Goal: Entertainment & Leisure: Consume media (video, audio)

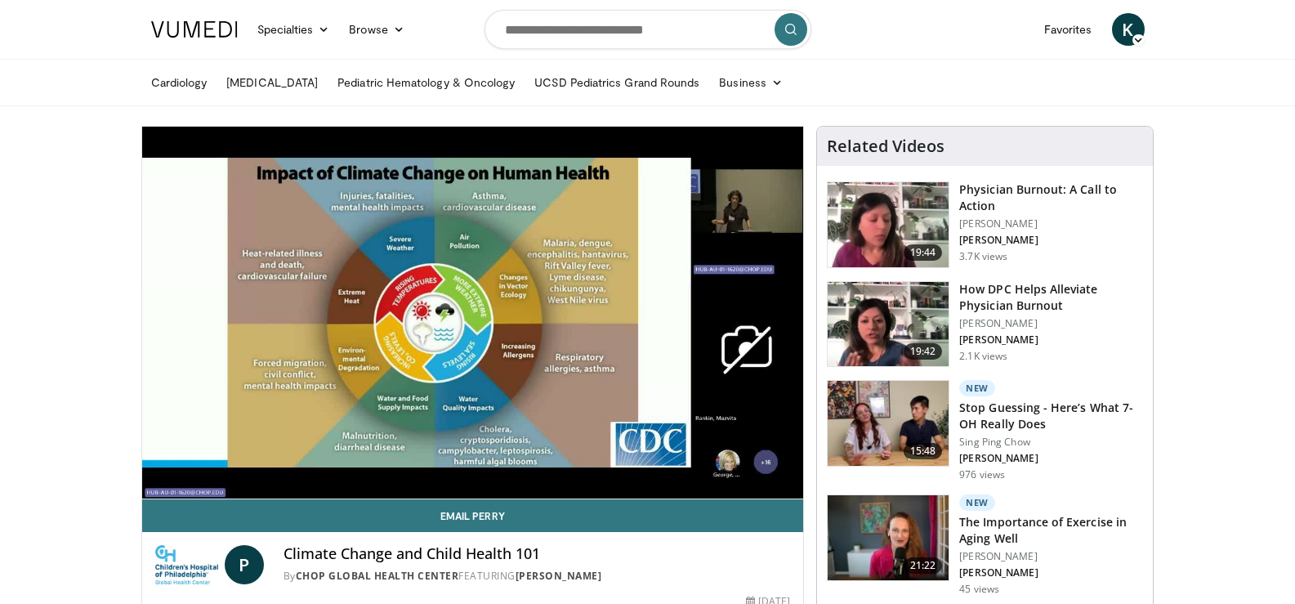
click at [912, 220] on img at bounding box center [887, 224] width 121 height 85
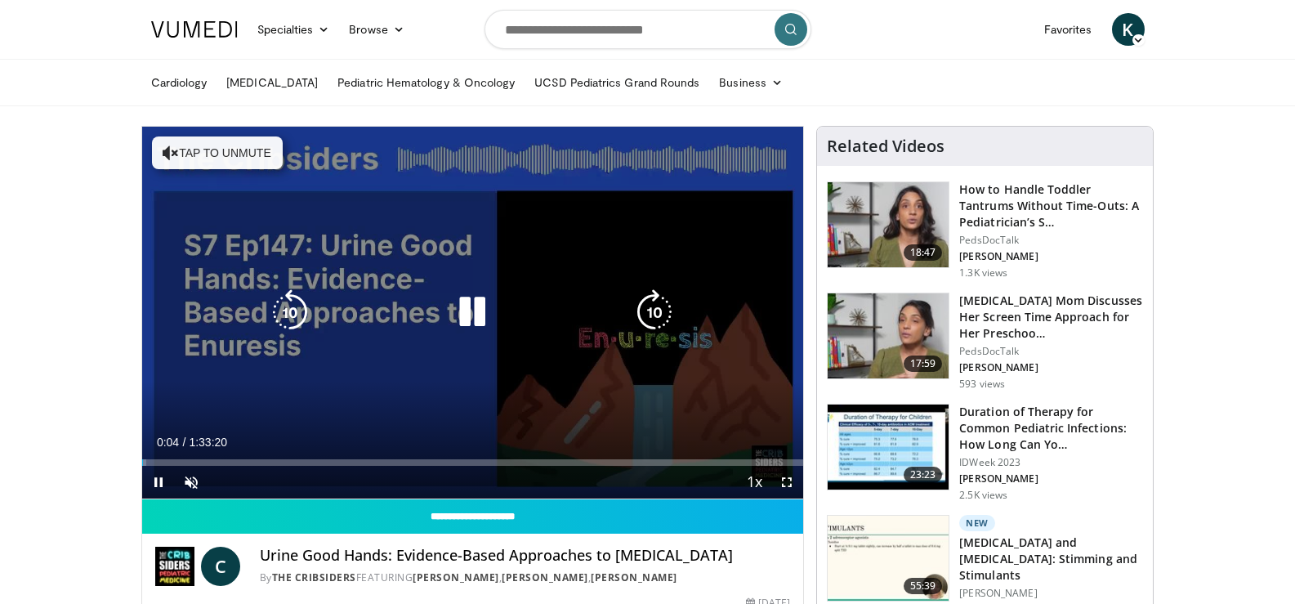
click at [470, 312] on icon "Video Player" at bounding box center [472, 312] width 46 height 46
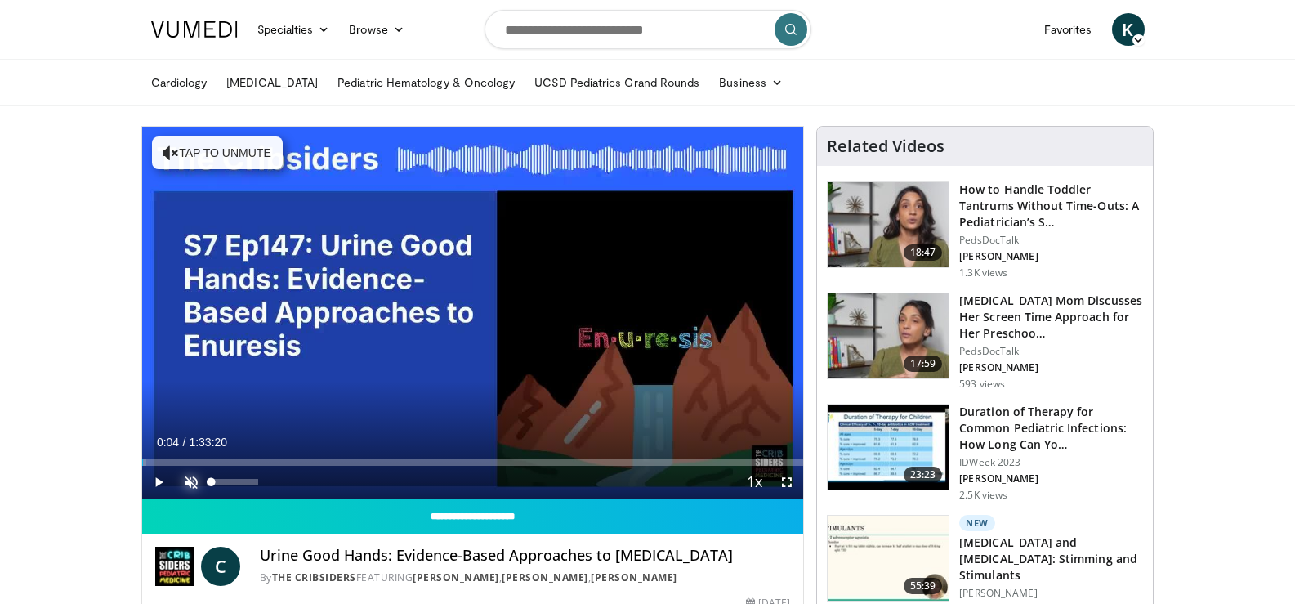
click at [193, 479] on span "Video Player" at bounding box center [191, 482] width 33 height 33
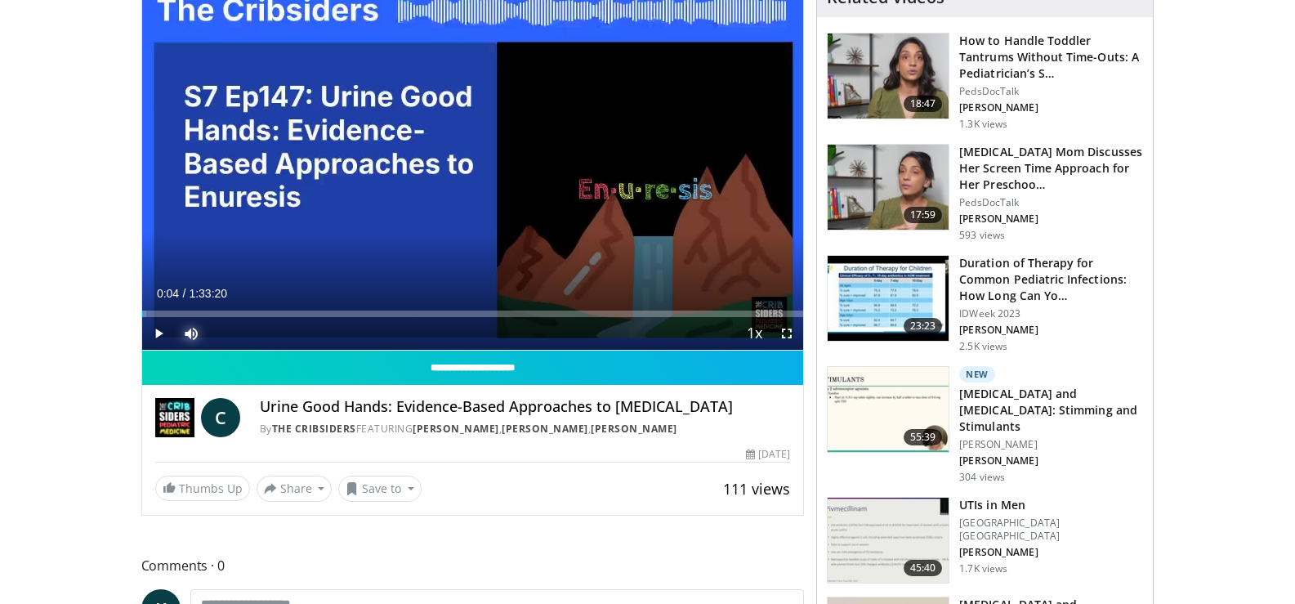
scroll to position [163, 0]
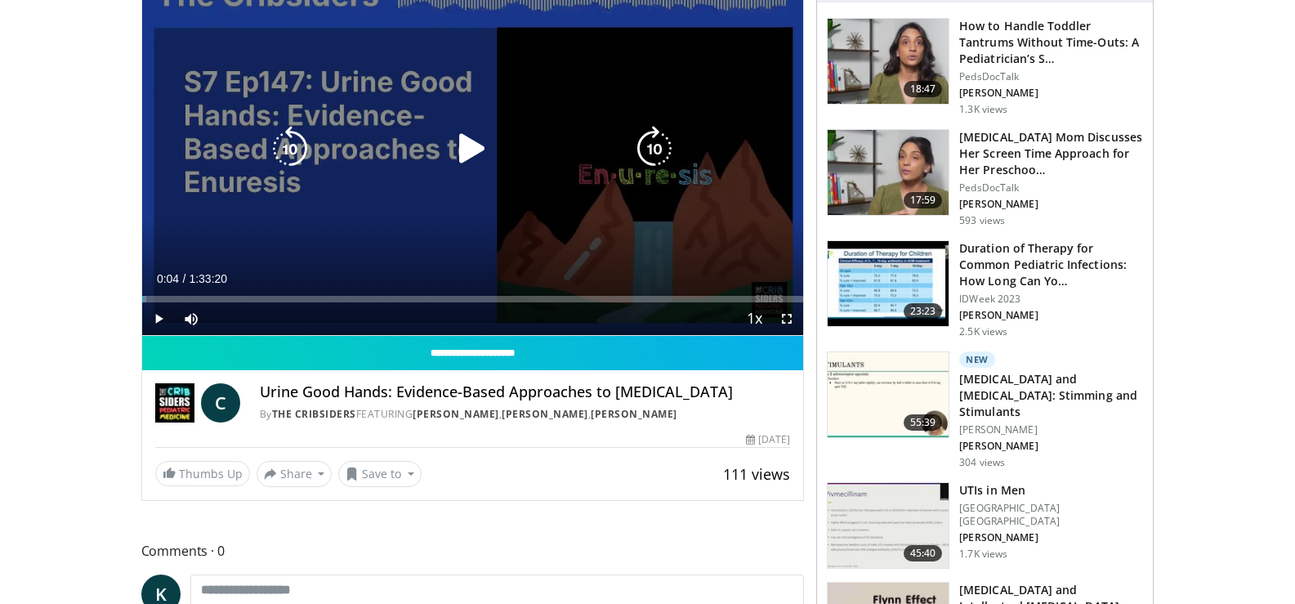
click at [466, 149] on icon "Video Player" at bounding box center [472, 149] width 46 height 46
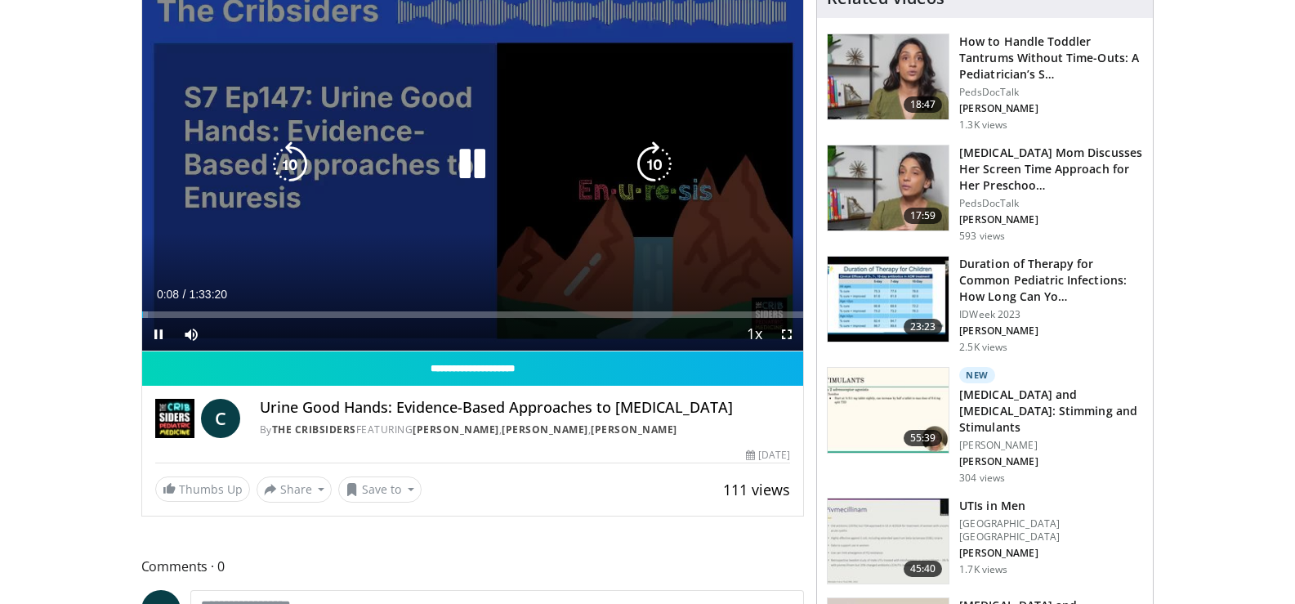
scroll to position [82, 0]
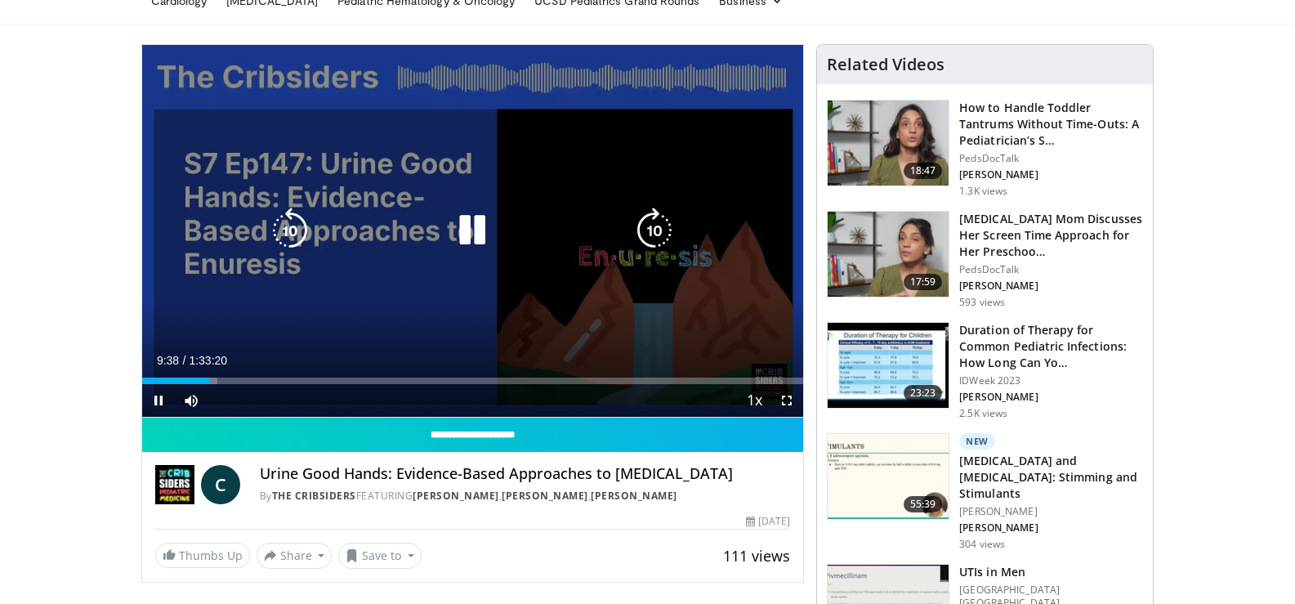
click at [234, 342] on div "10 seconds Tap to unmute" at bounding box center [473, 231] width 662 height 372
click at [336, 335] on div "10 seconds Tap to unmute" at bounding box center [473, 231] width 662 height 372
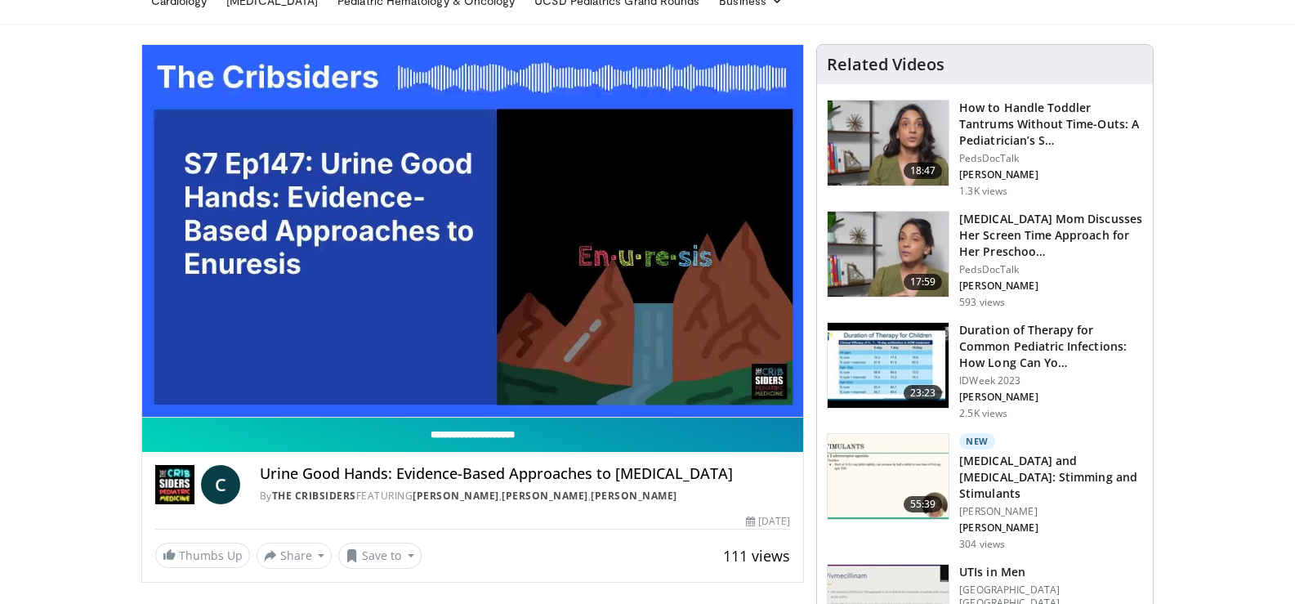
click at [426, 435] on input "**********" at bounding box center [473, 434] width 662 height 34
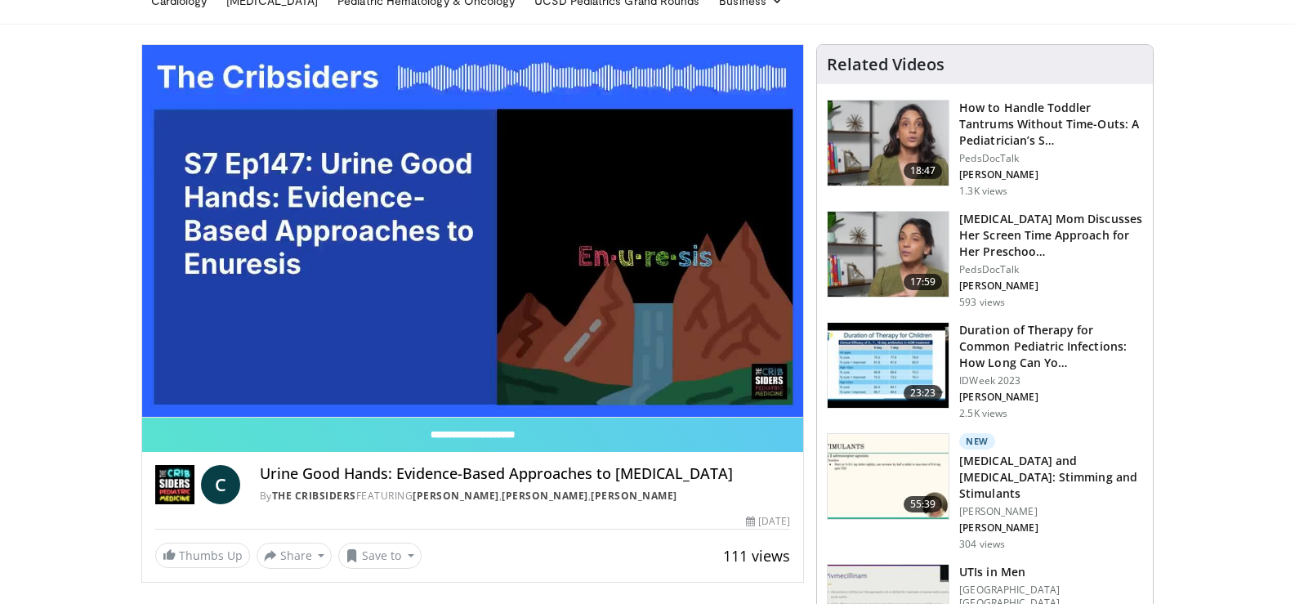
click at [1005, 466] on h3 "[MEDICAL_DATA] and [MEDICAL_DATA]: Stimming and Stimulants" at bounding box center [1051, 477] width 184 height 49
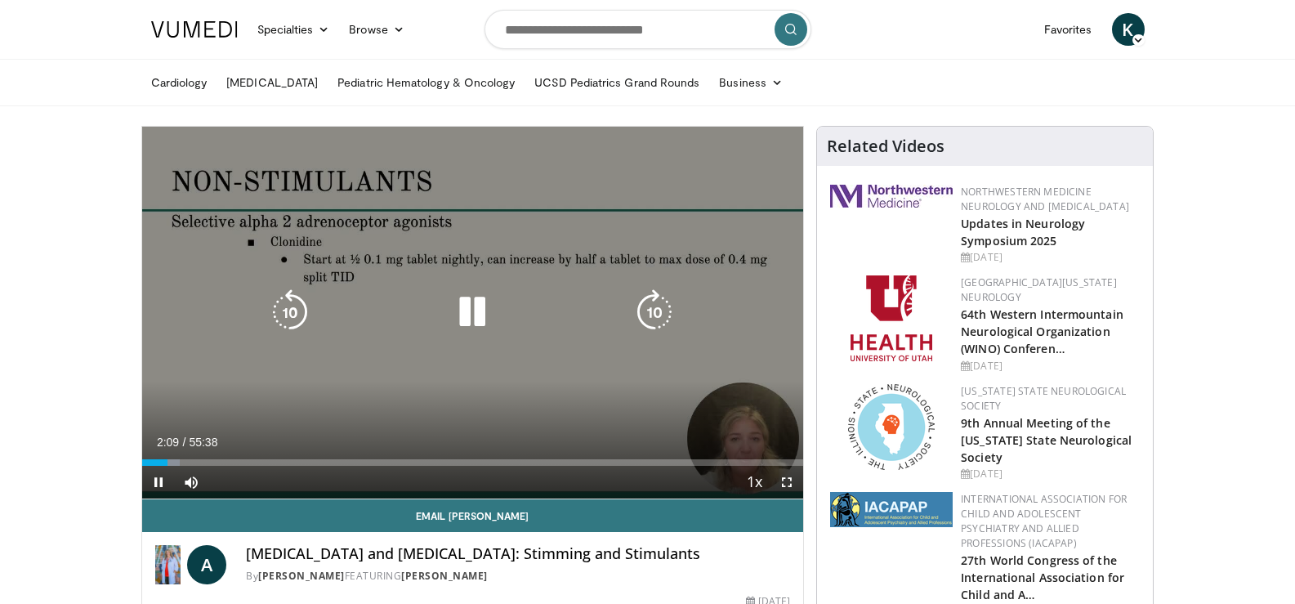
click at [526, 389] on div "10 seconds Tap to unmute" at bounding box center [473, 313] width 662 height 372
